Goal: Check status: Check status

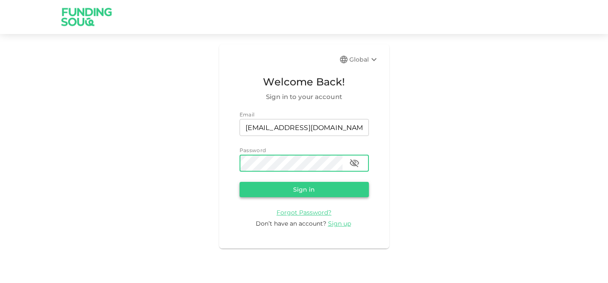
click at [317, 190] on button "Sign in" at bounding box center [303, 189] width 129 height 15
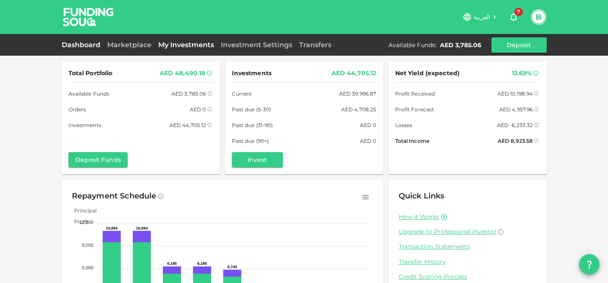
click at [181, 46] on link "My Investments" at bounding box center [186, 45] width 62 height 8
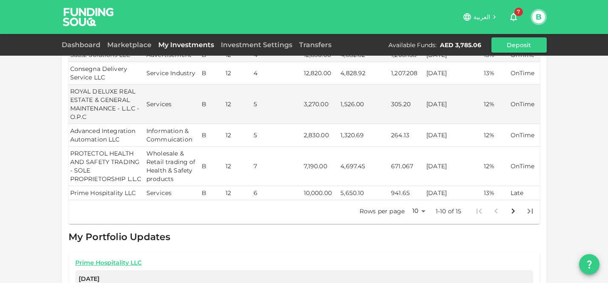
scroll to position [255, 0]
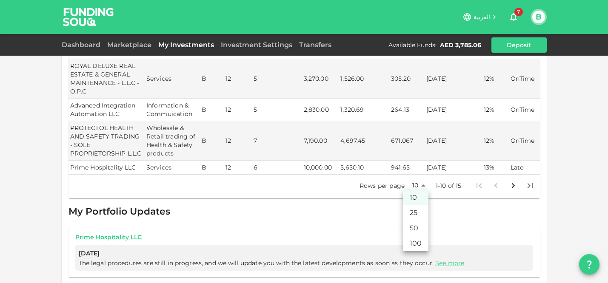
click at [410, 184] on body "العربية 7 B Dashboard Marketplace My Investments Investment Settings Transfers …" at bounding box center [304, 141] width 608 height 283
click at [415, 209] on li "25" at bounding box center [416, 212] width 26 height 15
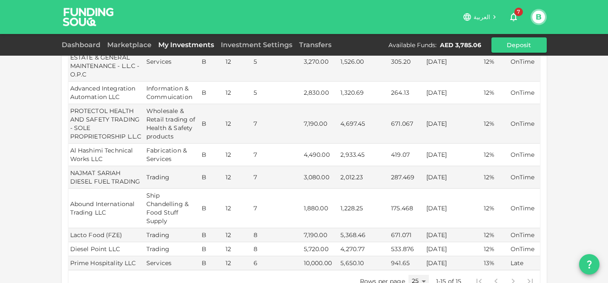
scroll to position [383, 0]
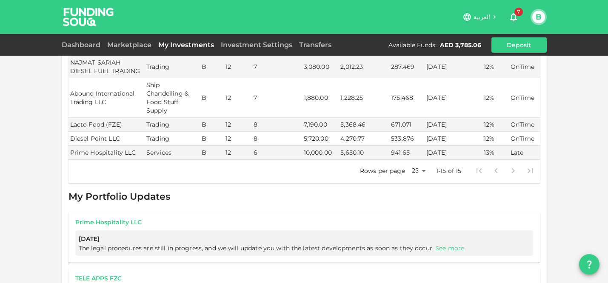
click at [443, 250] on link "See more" at bounding box center [449, 248] width 29 height 8
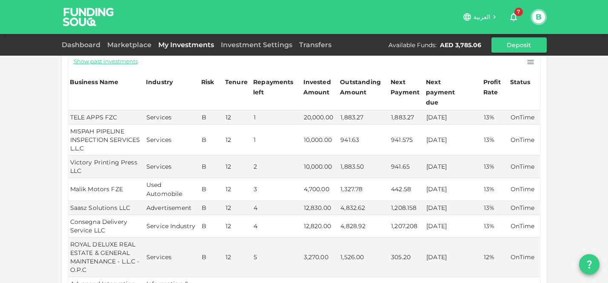
scroll to position [0, 0]
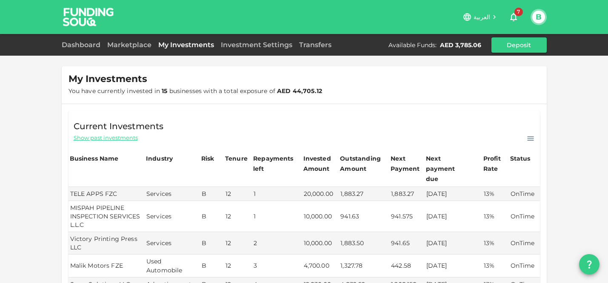
click at [119, 141] on span "Show past investments" at bounding box center [106, 138] width 64 height 8
type input "10"
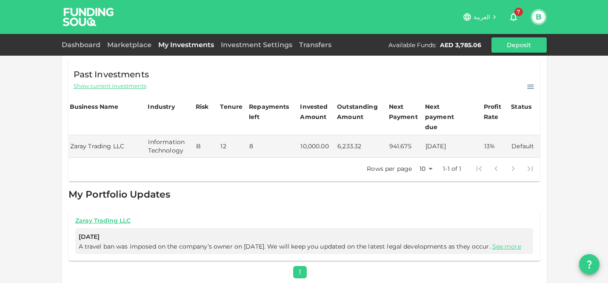
scroll to position [57, 0]
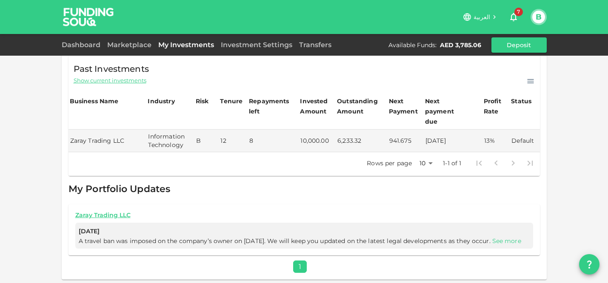
click at [492, 239] on link "See more" at bounding box center [506, 241] width 29 height 8
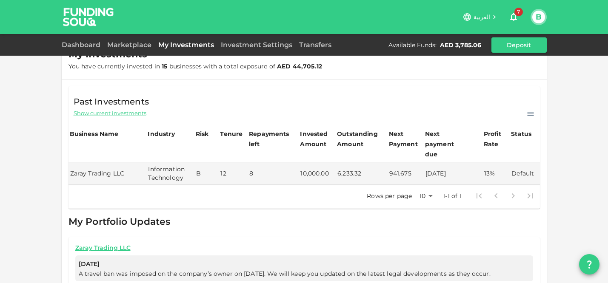
scroll to position [0, 0]
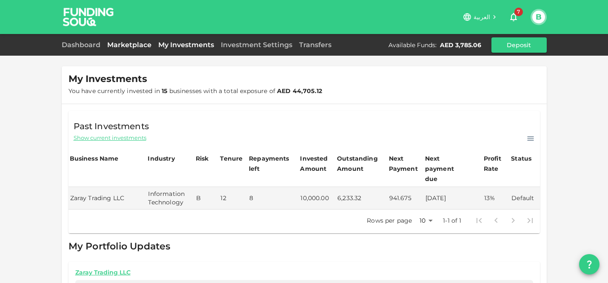
click at [126, 45] on link "Marketplace" at bounding box center [129, 45] width 51 height 8
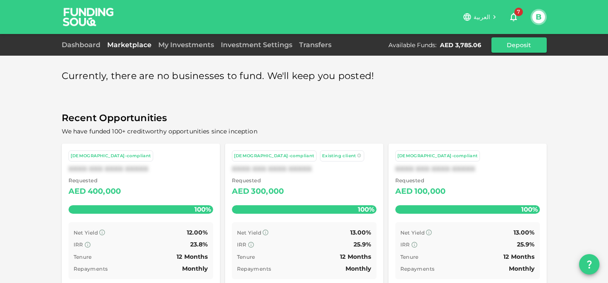
click at [187, 50] on div "My Investments" at bounding box center [186, 45] width 62 height 10
click at [188, 46] on link "My Investments" at bounding box center [186, 45] width 62 height 8
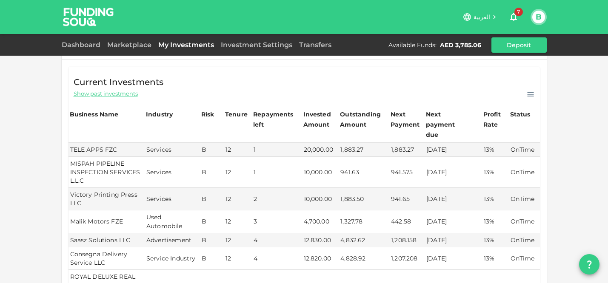
scroll to position [213, 0]
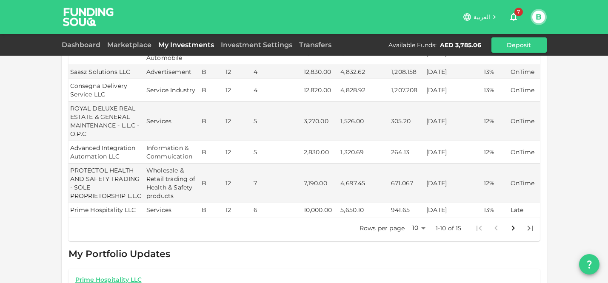
click at [421, 227] on body "العربية 7 B Dashboard Marketplace My Investments Investment Settings Transfers …" at bounding box center [304, 141] width 608 height 283
click at [415, 236] on li "25" at bounding box center [416, 237] width 26 height 15
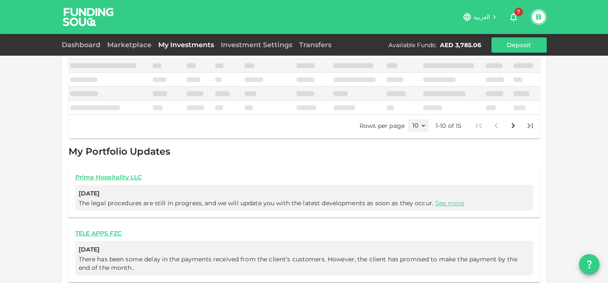
type input "25"
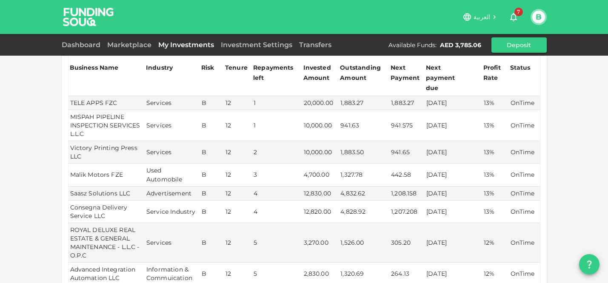
scroll to position [102, 0]
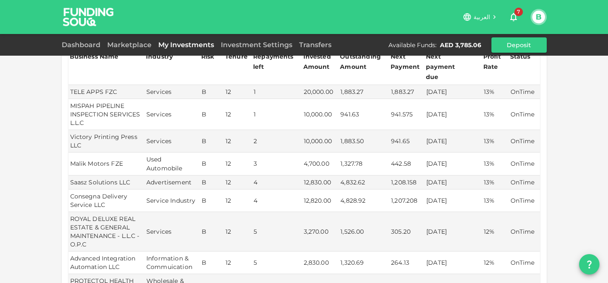
click at [415, 153] on td "442.58" at bounding box center [406, 164] width 35 height 23
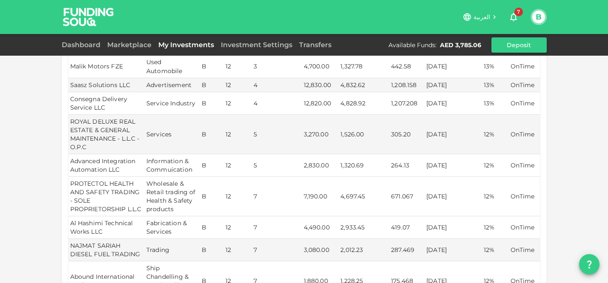
scroll to position [0, 0]
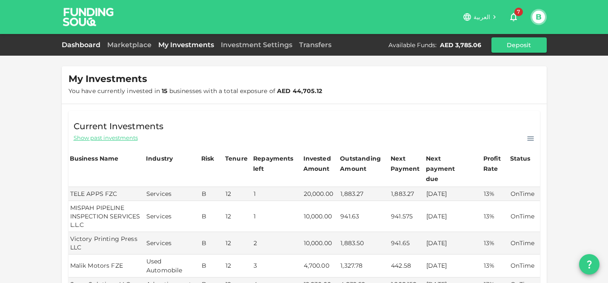
click at [81, 44] on link "Dashboard" at bounding box center [83, 45] width 42 height 8
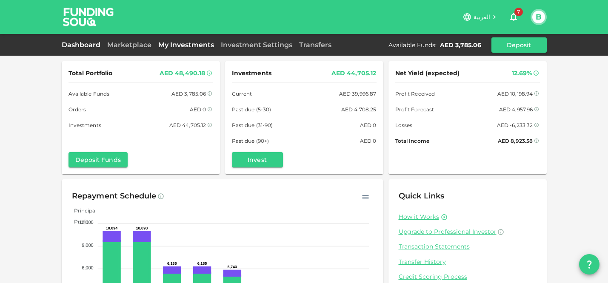
click at [202, 46] on link "My Investments" at bounding box center [186, 45] width 62 height 8
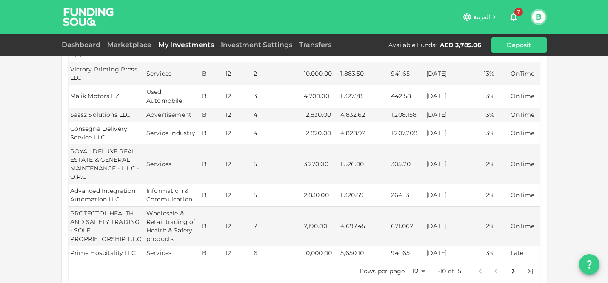
scroll to position [170, 0]
click at [33, 125] on div "My Investments You have currently invested in 15 businesses with a total exposu…" at bounding box center [304, 143] width 608 height 627
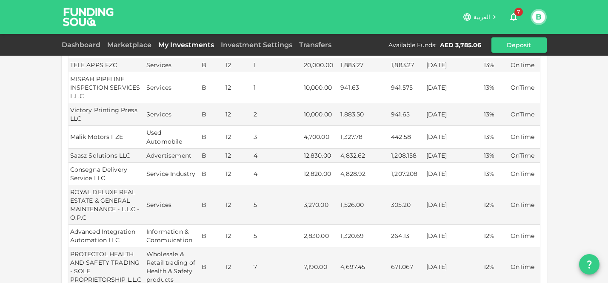
scroll to position [85, 0]
